Goal: Find specific page/section: Find specific page/section

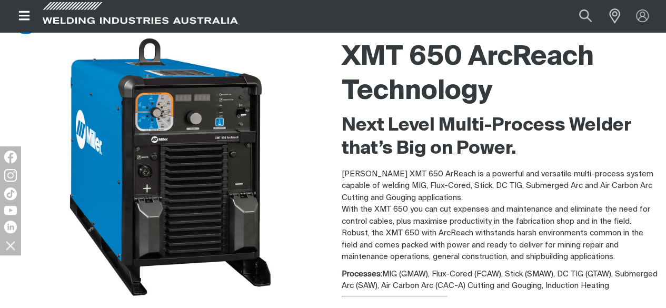
scroll to position [96, 0]
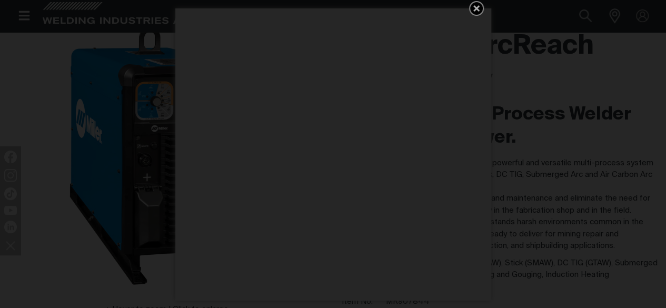
click at [473, 8] on icon "Get 5 WIA Welding Guides Free!" at bounding box center [476, 8] width 13 height 13
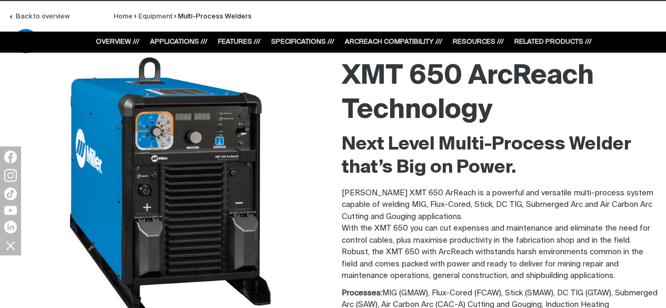
scroll to position [0, 0]
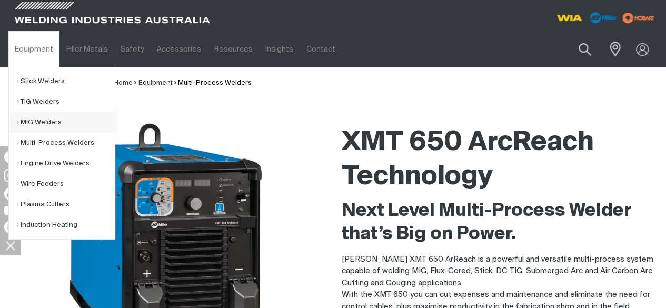
click at [54, 124] on link "MIG Welders" at bounding box center [66, 122] width 98 height 21
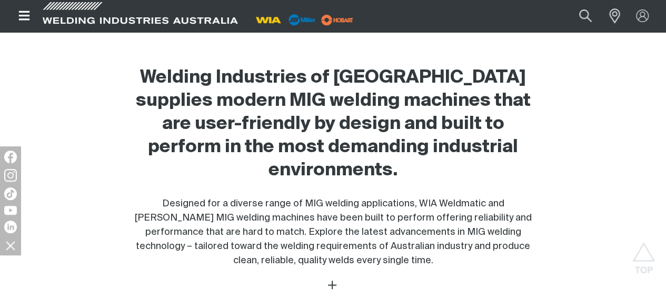
scroll to position [245, 0]
